Goal: Communication & Community: Answer question/provide support

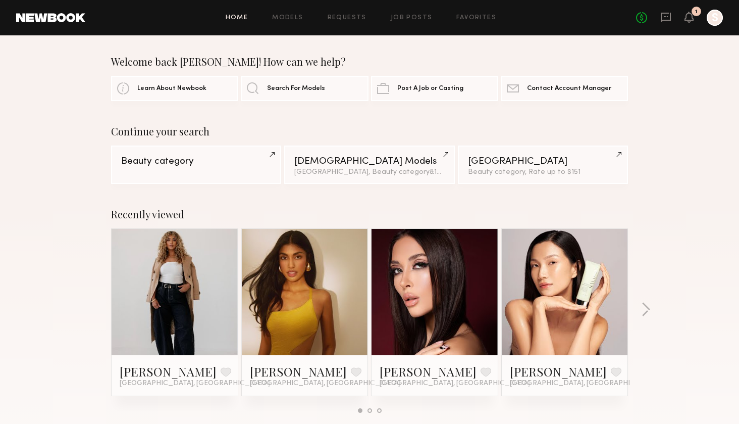
click at [694, 17] on div "No fees up to $5,000 1 S" at bounding box center [679, 18] width 87 height 16
click at [666, 18] on icon at bounding box center [665, 17] width 11 height 11
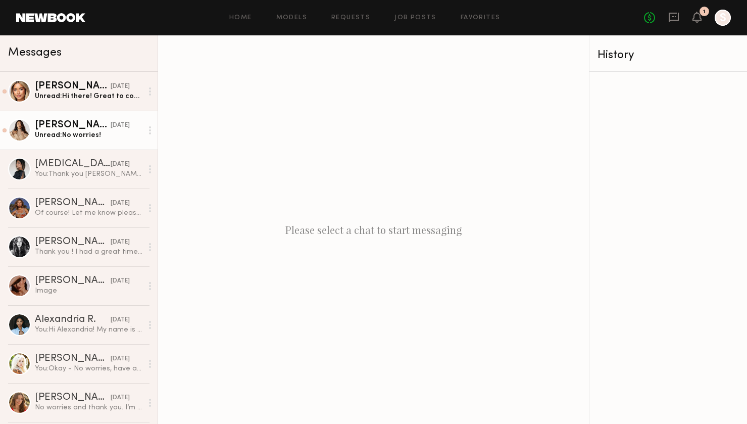
click at [65, 126] on div "[PERSON_NAME]" at bounding box center [73, 125] width 76 height 10
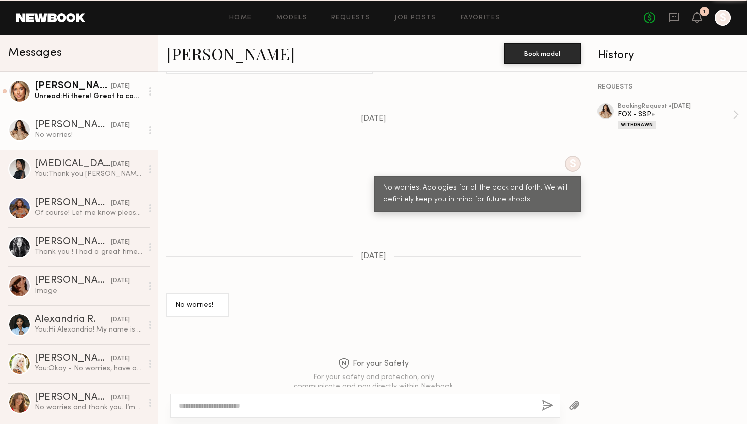
scroll to position [834, 0]
click at [65, 102] on link "[PERSON_NAME] [DATE] Unread: Hi there! Great to connect with you and thank you …" at bounding box center [79, 91] width 158 height 39
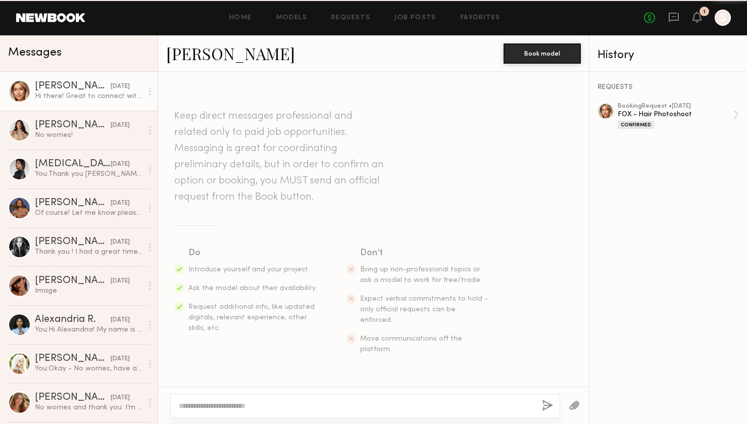
scroll to position [164, 0]
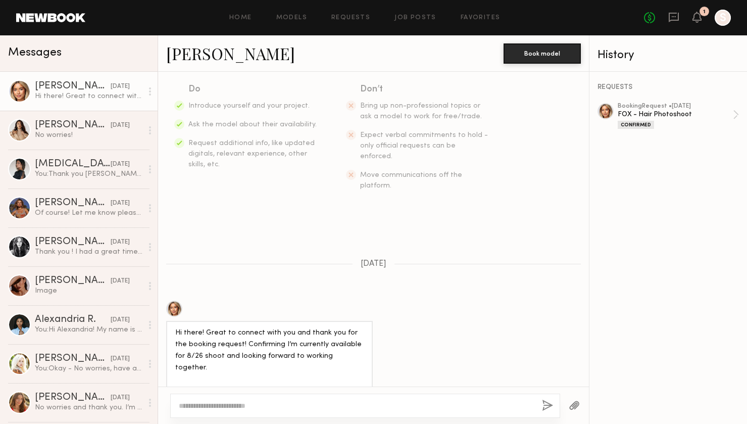
click at [225, 400] on div at bounding box center [365, 405] width 390 height 24
click at [249, 412] on div at bounding box center [365, 405] width 390 height 24
click at [247, 405] on textarea at bounding box center [356, 405] width 355 height 10
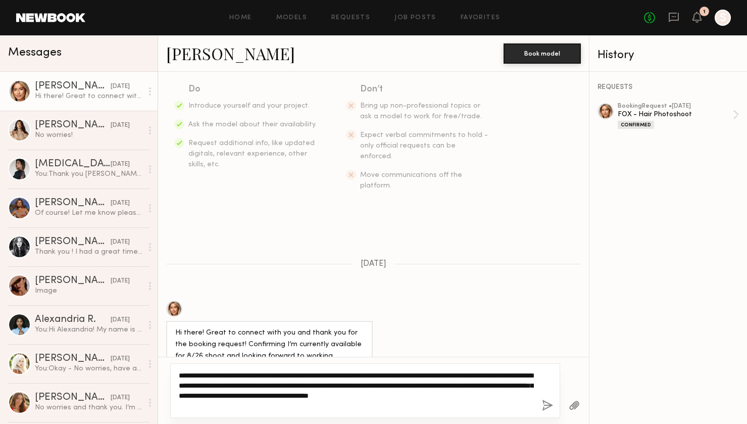
type textarea "**********"
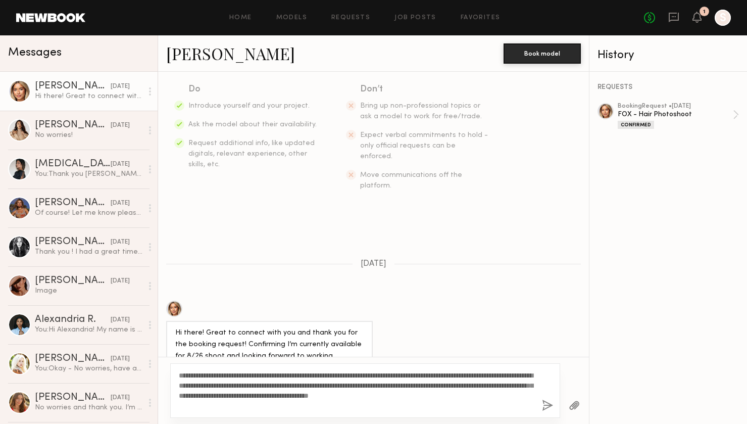
click at [546, 405] on button "button" at bounding box center [547, 405] width 11 height 13
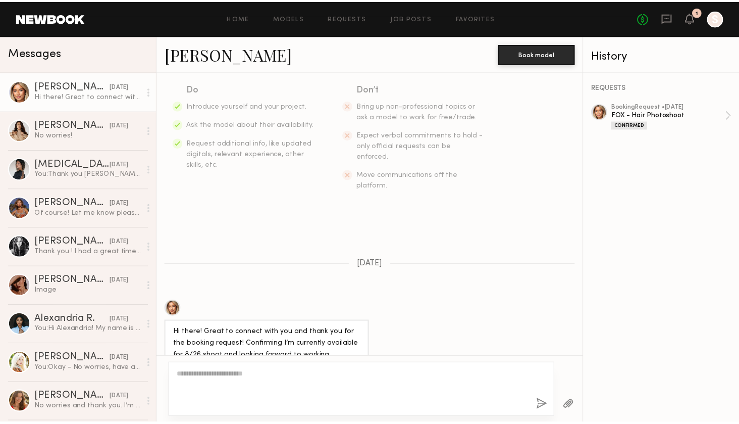
scroll to position [401, 0]
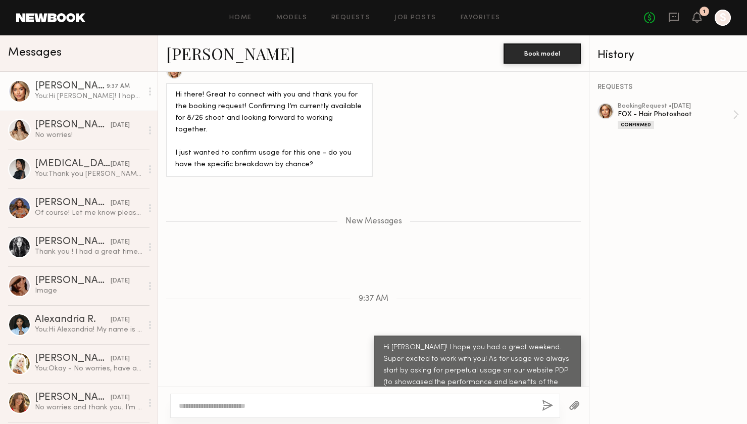
click at [702, 13] on div "1" at bounding box center [704, 12] width 10 height 10
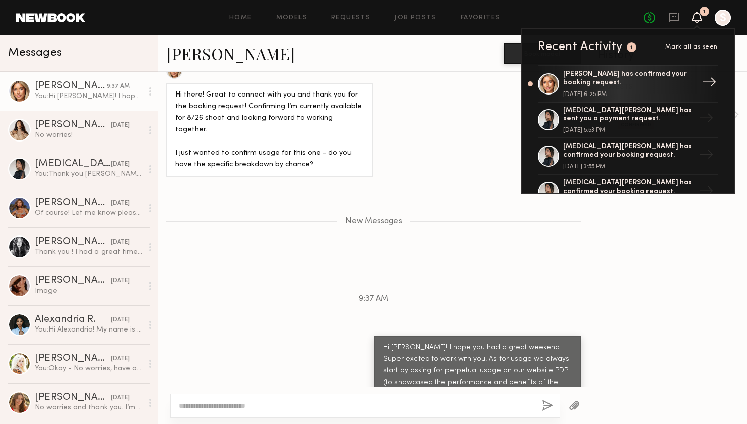
click at [668, 82] on div "[PERSON_NAME] has confirmed your booking request." at bounding box center [628, 78] width 131 height 17
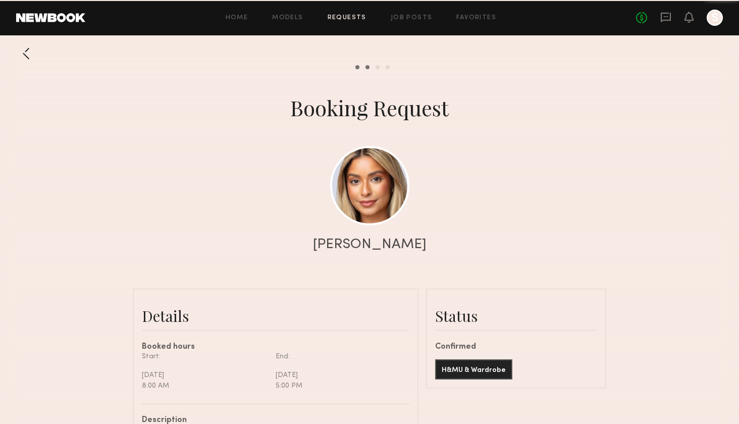
scroll to position [612, 0]
